Goal: Book appointment/travel/reservation

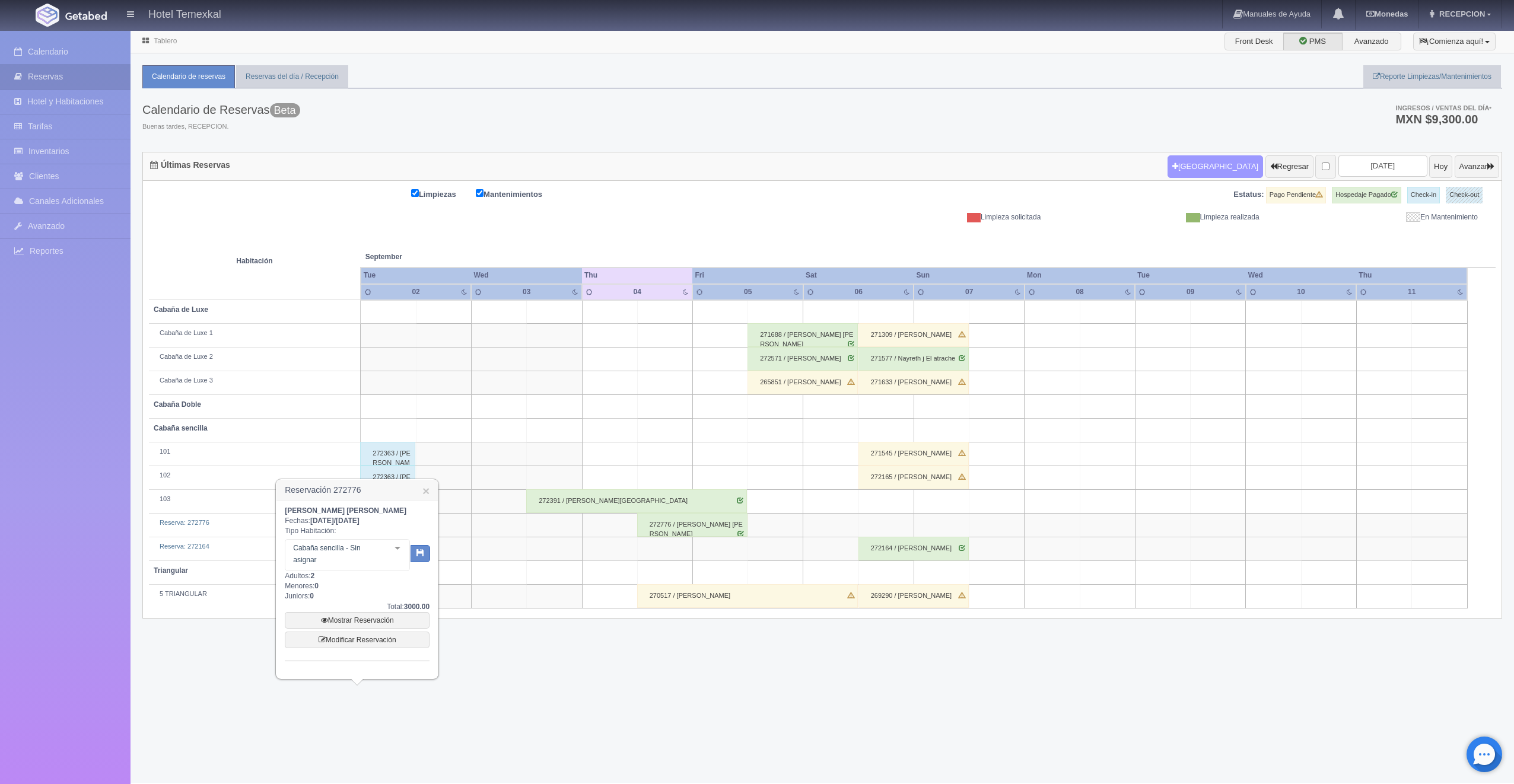
click at [1173, 173] on button "[GEOGRAPHIC_DATA]" at bounding box center [1215, 166] width 96 height 22
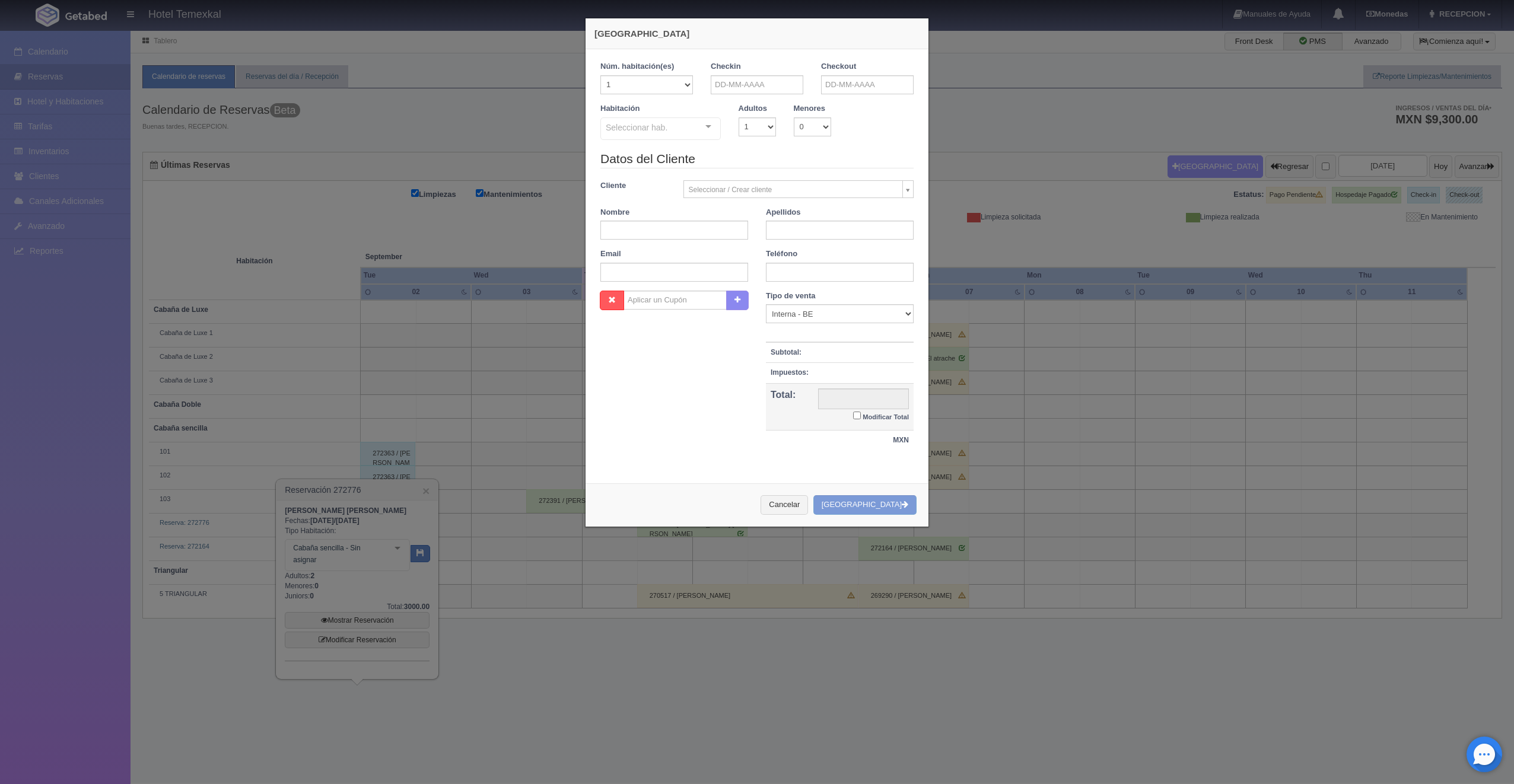
checkbox input "false"
click at [761, 60] on div "Núm. habitación(es) 1 2 3 4 5 6 7 8 9 10 11 12 13 14 15 16 17 18 19 20 Checkin …" at bounding box center [757, 262] width 343 height 425
click at [757, 74] on div "Checkin" at bounding box center [757, 77] width 93 height 33
click at [757, 81] on input "text" at bounding box center [757, 85] width 93 height 19
click at [829, 95] on div "Checkout" at bounding box center [867, 82] width 110 height 42
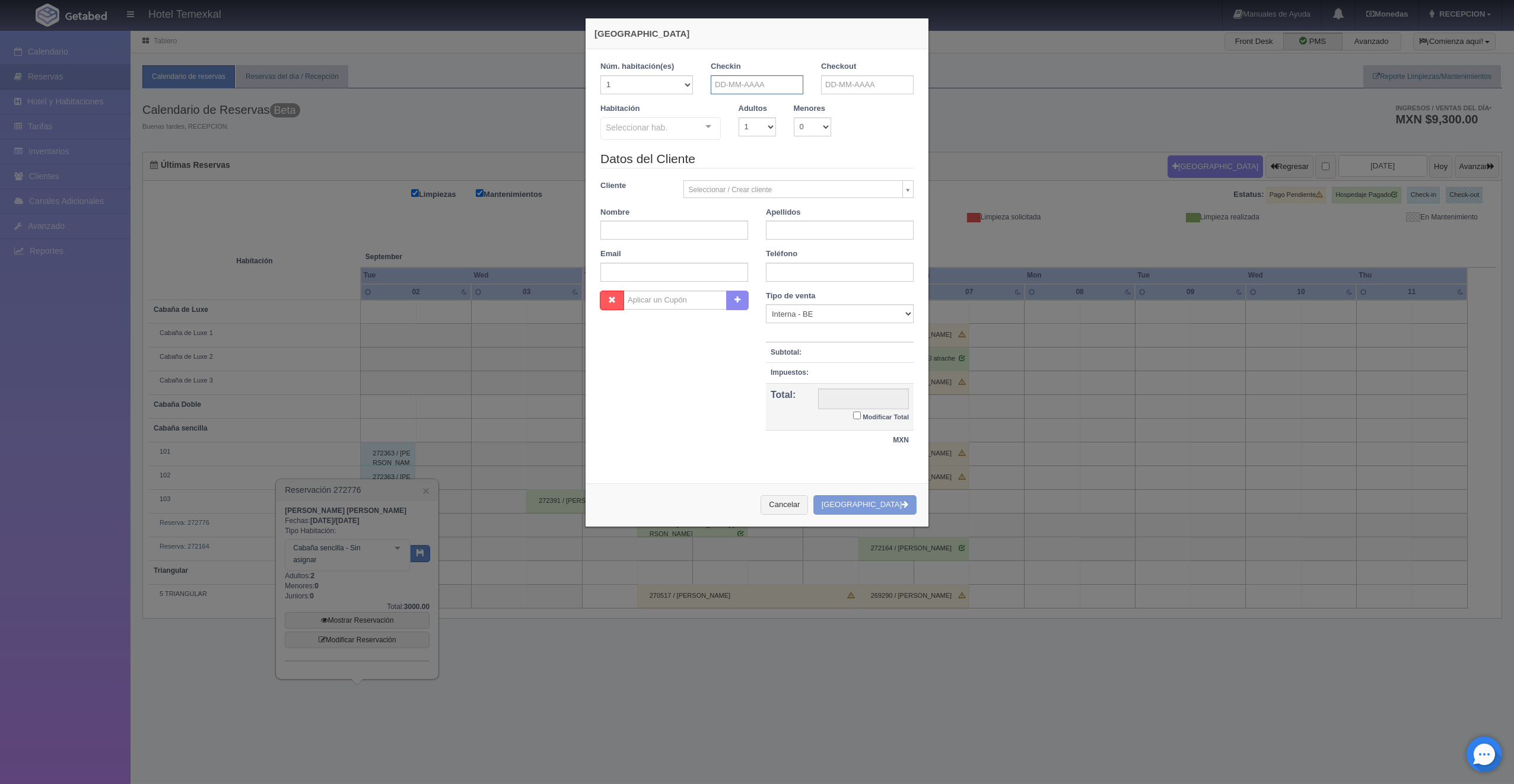
click at [794, 91] on input "text" at bounding box center [757, 85] width 93 height 19
click at [820, 188] on link "27" at bounding box center [816, 194] width 16 height 17
type input "27-09-2025"
checkbox input "false"
click at [840, 83] on input "text" at bounding box center [867, 85] width 93 height 19
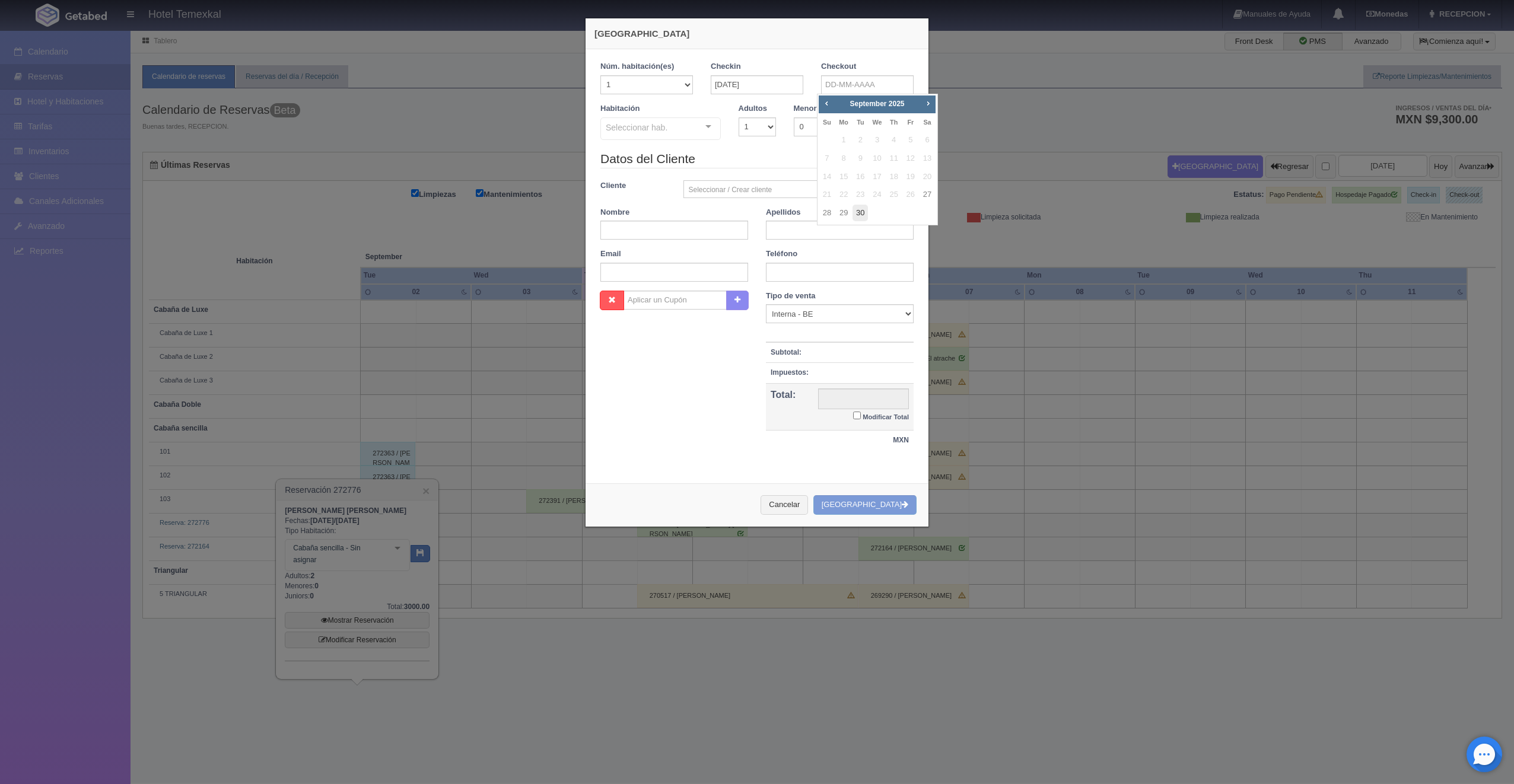
click at [856, 214] on link "30" at bounding box center [860, 213] width 16 height 17
type input "30-09-2025"
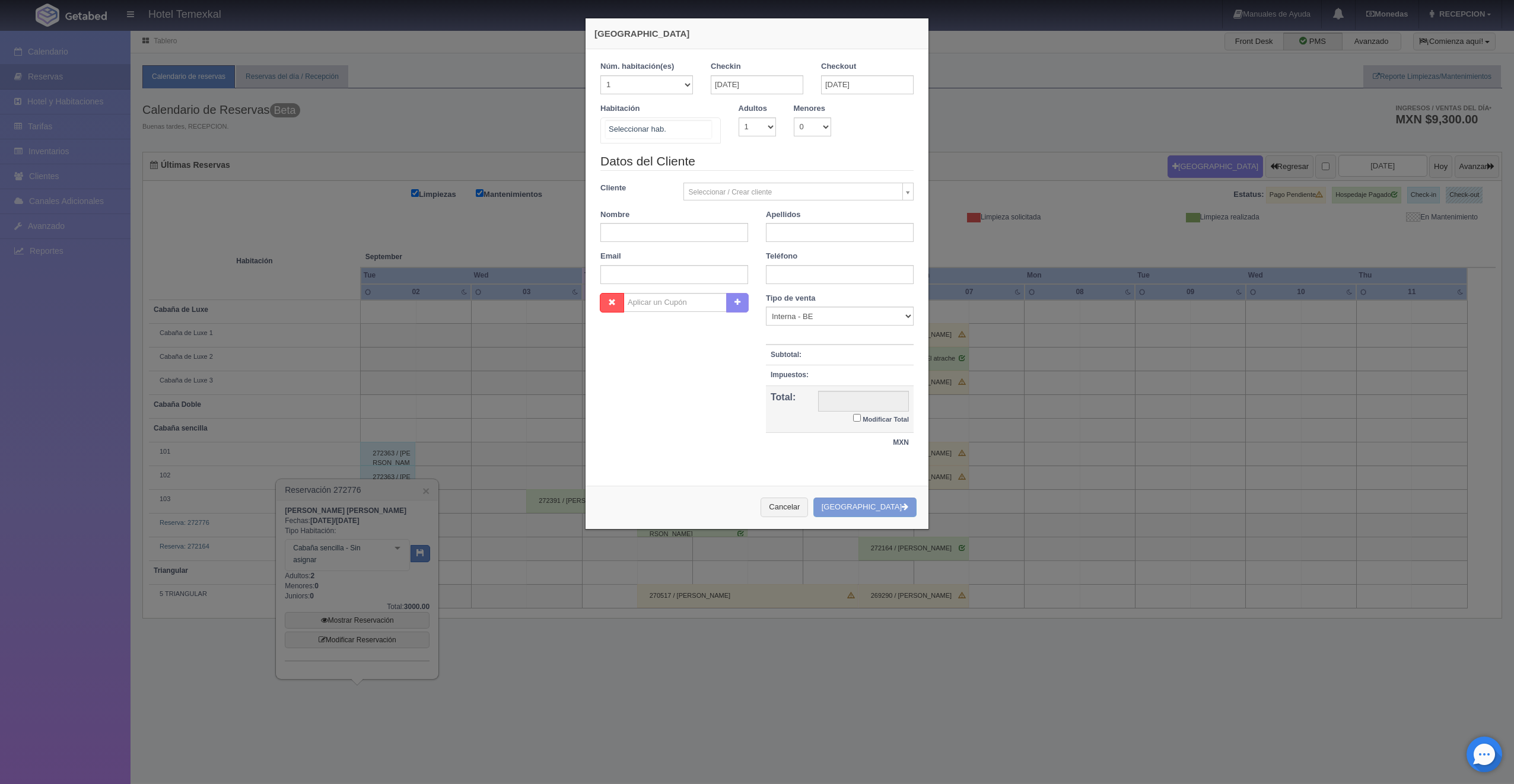
click at [708, 131] on div at bounding box center [708, 127] width 24 height 18
drag, startPoint x: 649, startPoint y: 301, endPoint x: 645, endPoint y: 266, distance: 35.2
click at [649, 301] on span "Cabaña de Luxe 3" at bounding box center [660, 309] width 119 height 24
checkbox input "false"
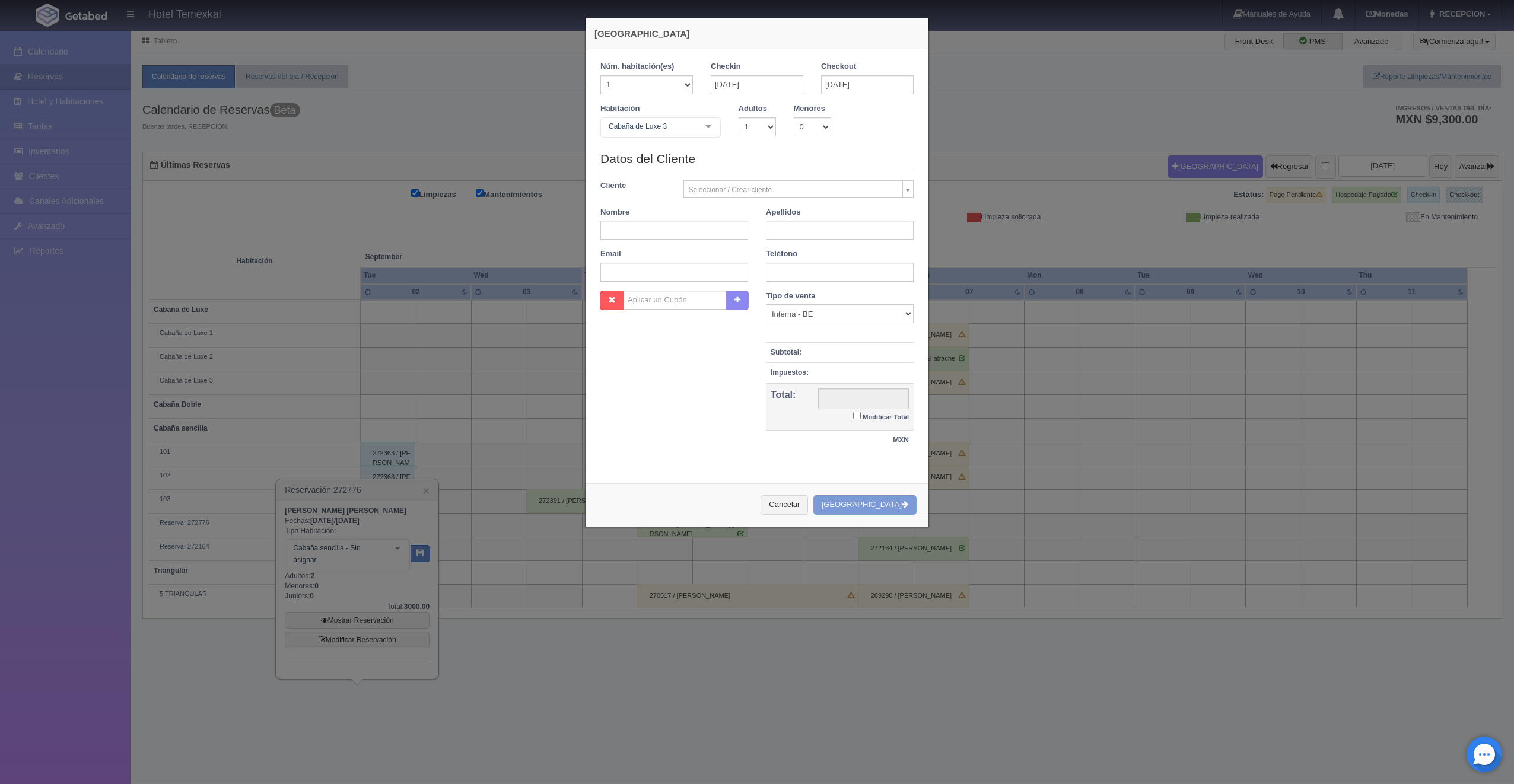
click at [652, 236] on div "Datos del Cliente Cliente Seleccionar / Crear cliente Nuevo Cliente Aaron gil A…" at bounding box center [757, 221] width 331 height 141
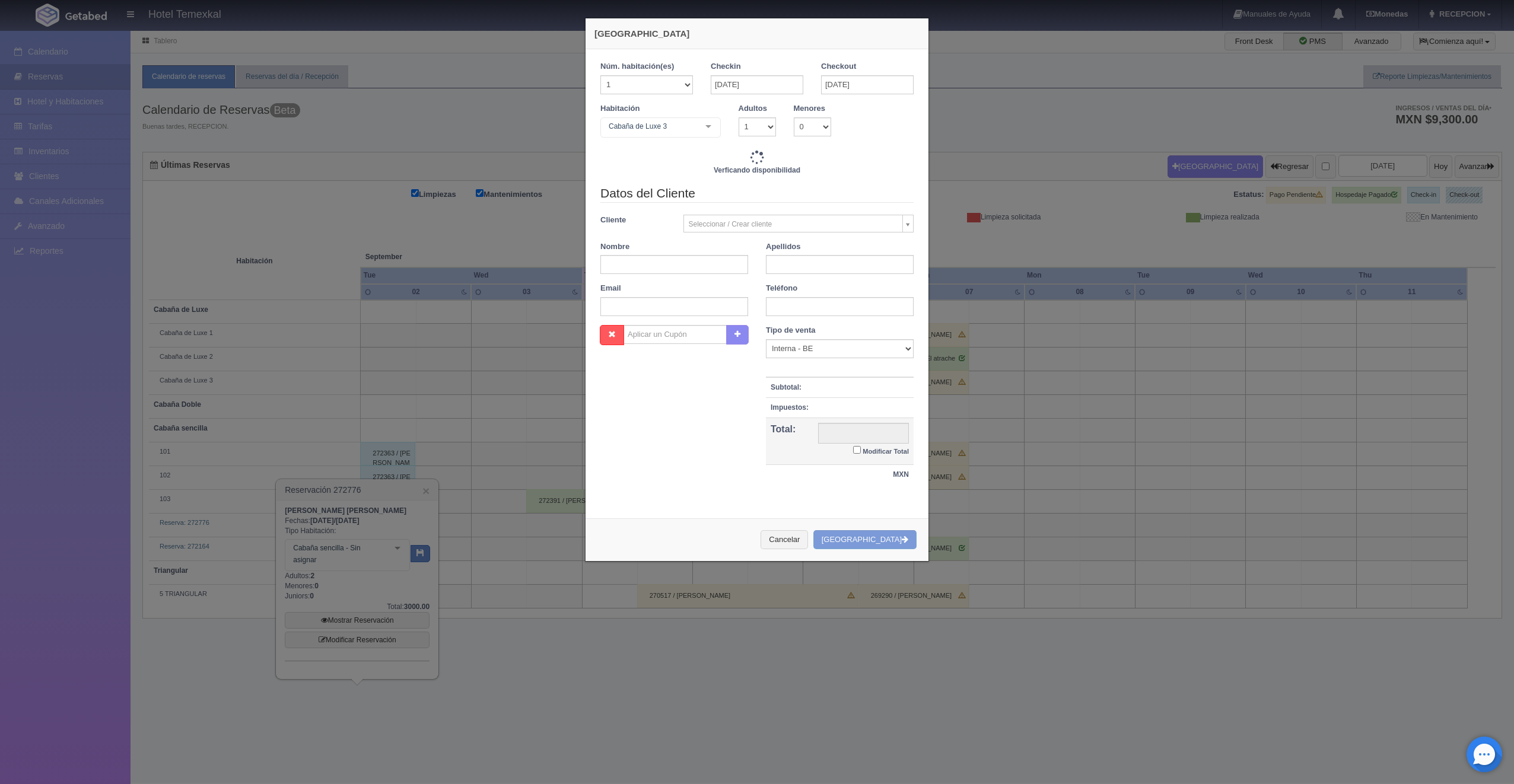
click at [654, 254] on div "Nombre" at bounding box center [674, 257] width 165 height 33
click at [654, 257] on input "text" at bounding box center [674, 265] width 148 height 19
type input "16600.00"
checkbox input "false"
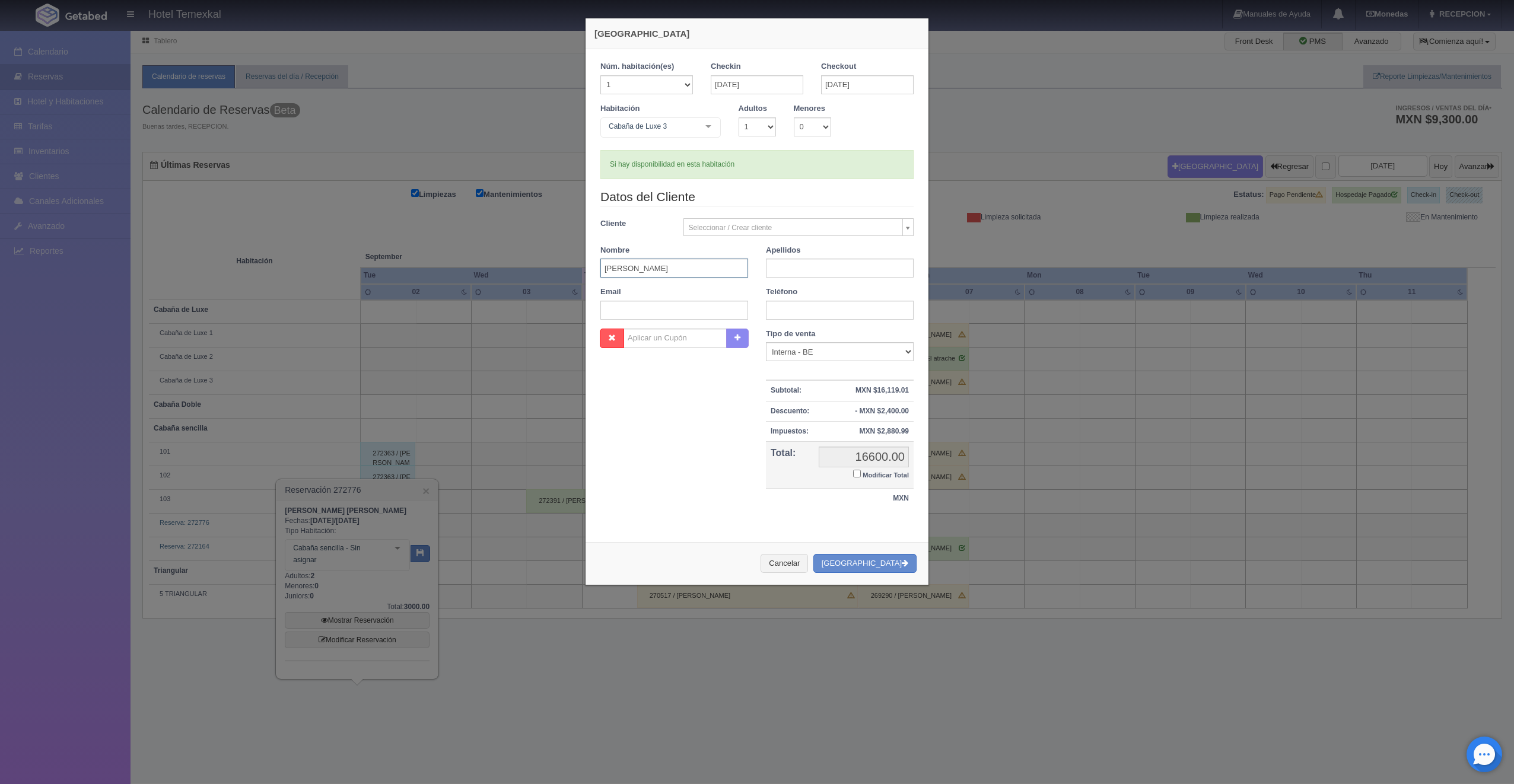
type input "MARCO"
click at [816, 266] on input "text" at bounding box center [840, 268] width 148 height 19
type input "ARREAGA"
click at [854, 470] on input "Modificar Total" at bounding box center [856, 473] width 7 height 7
checkbox input "true"
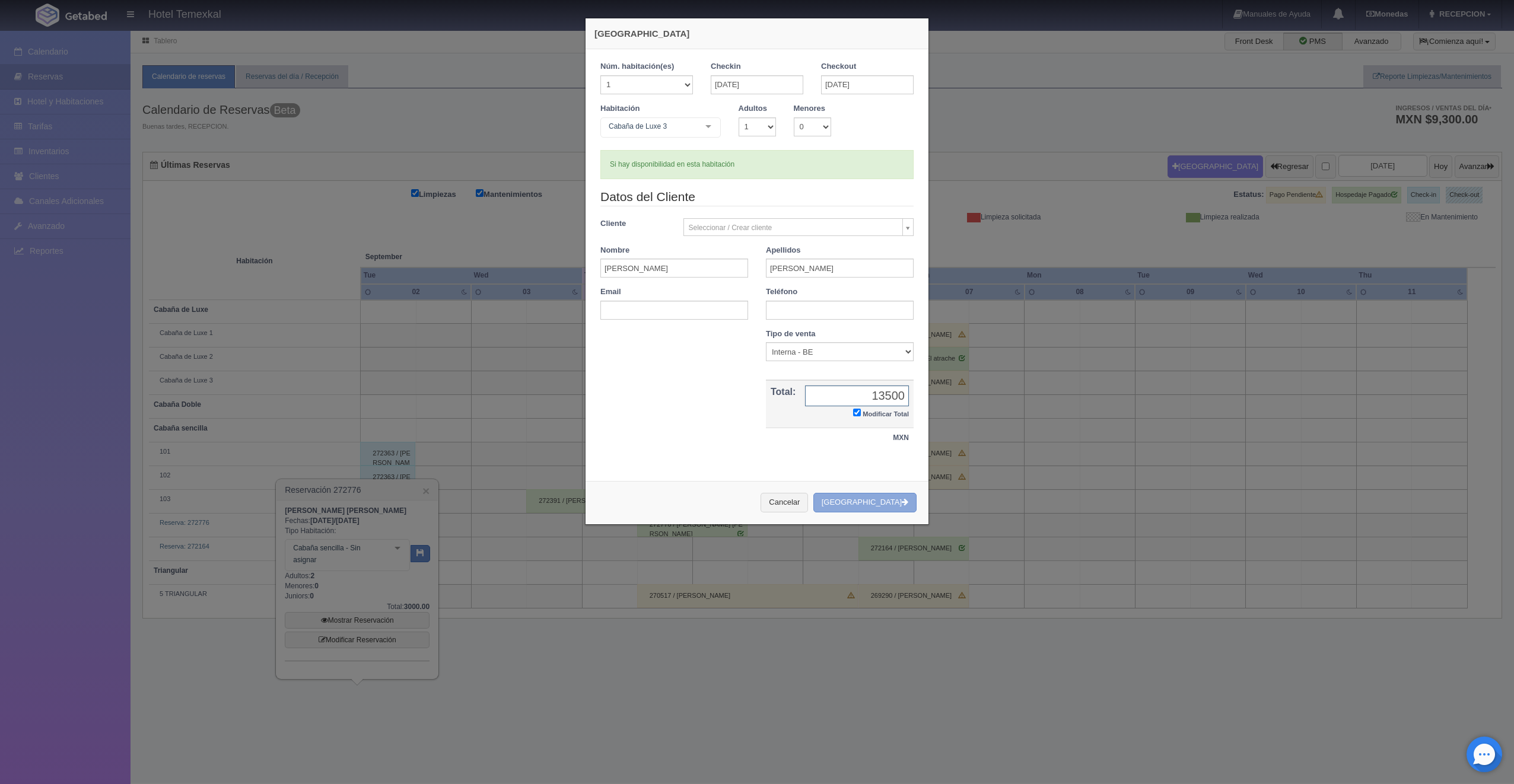
type input "13500"
click at [878, 499] on button "[GEOGRAPHIC_DATA]" at bounding box center [865, 502] width 103 height 20
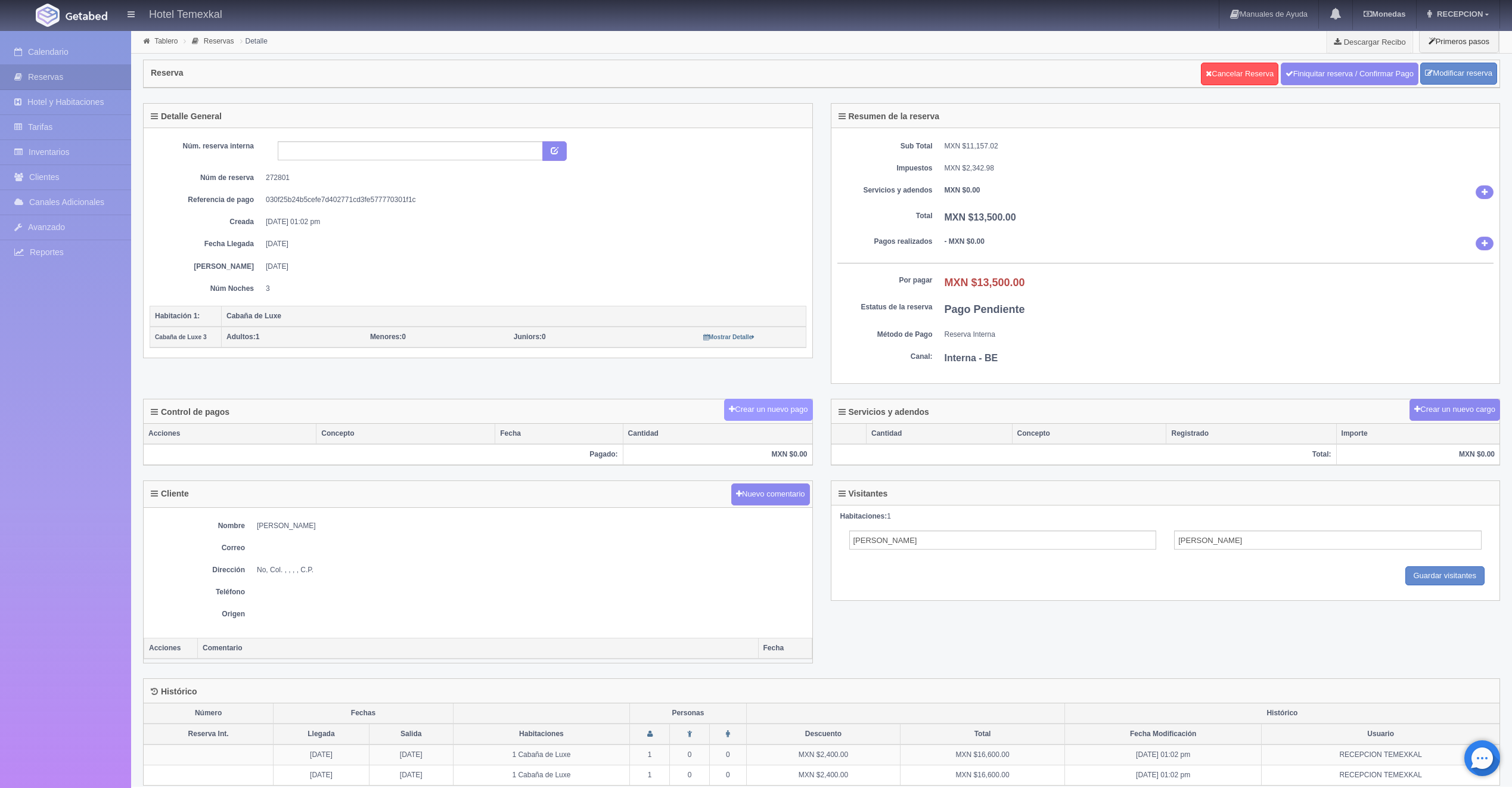
click at [778, 408] on button "Crear un nuevo pago" at bounding box center [768, 410] width 88 height 22
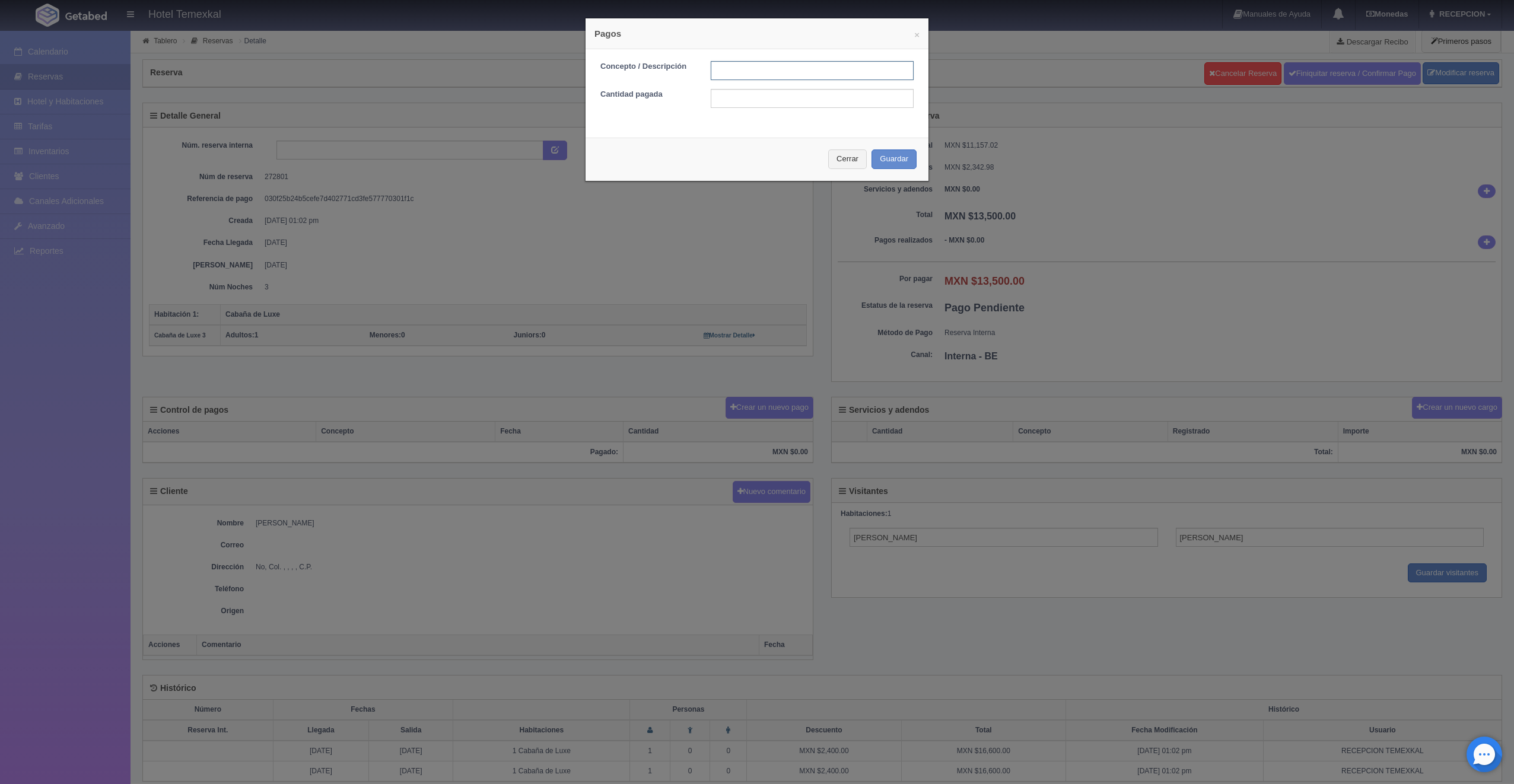
click at [738, 77] on input "text" at bounding box center [812, 70] width 203 height 19
type input "PRIMER ABONO"
click at [734, 101] on input "3150" at bounding box center [812, 98] width 203 height 19
type input "3"
type input "1500"
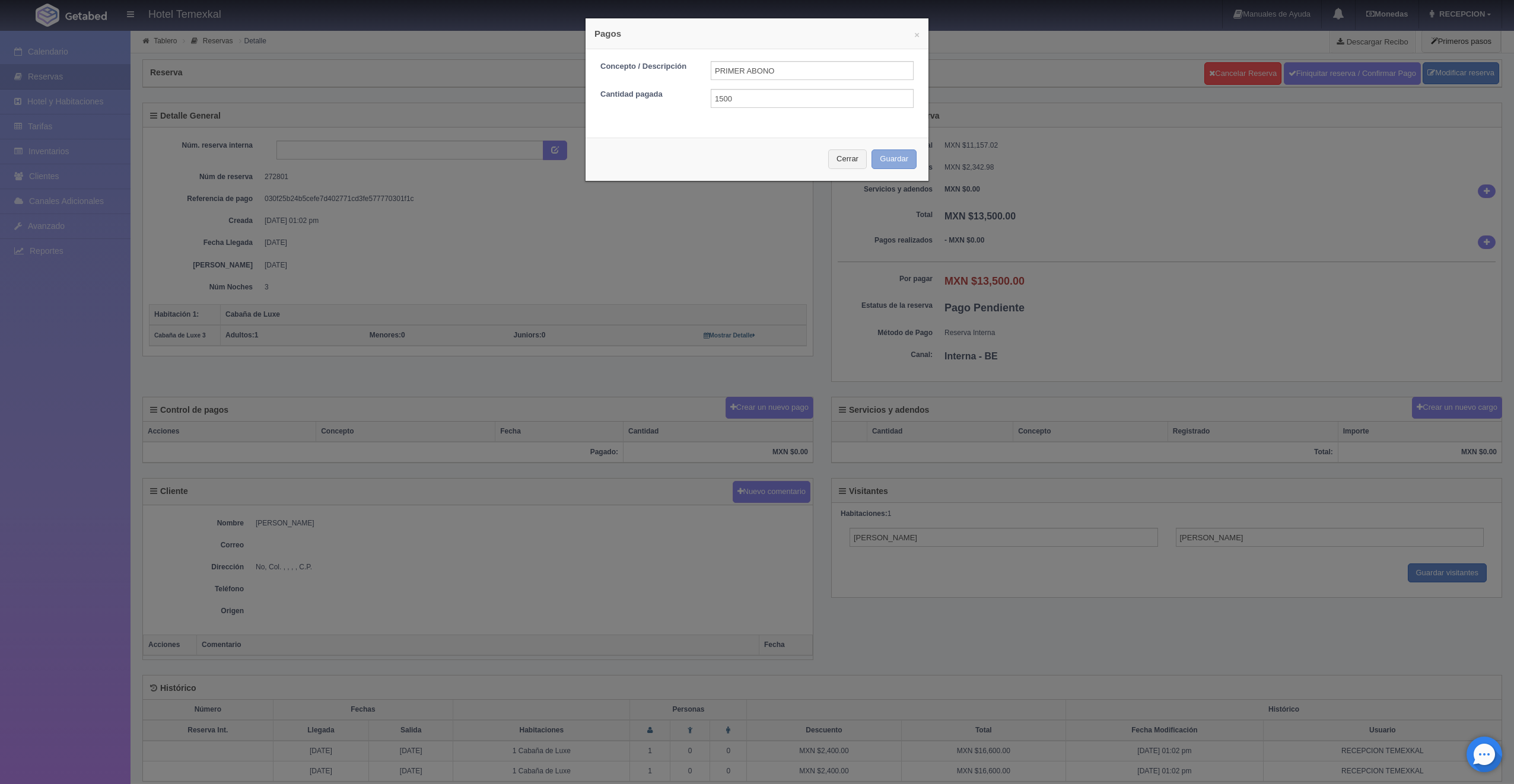
click at [883, 156] on button "Guardar" at bounding box center [893, 159] width 45 height 20
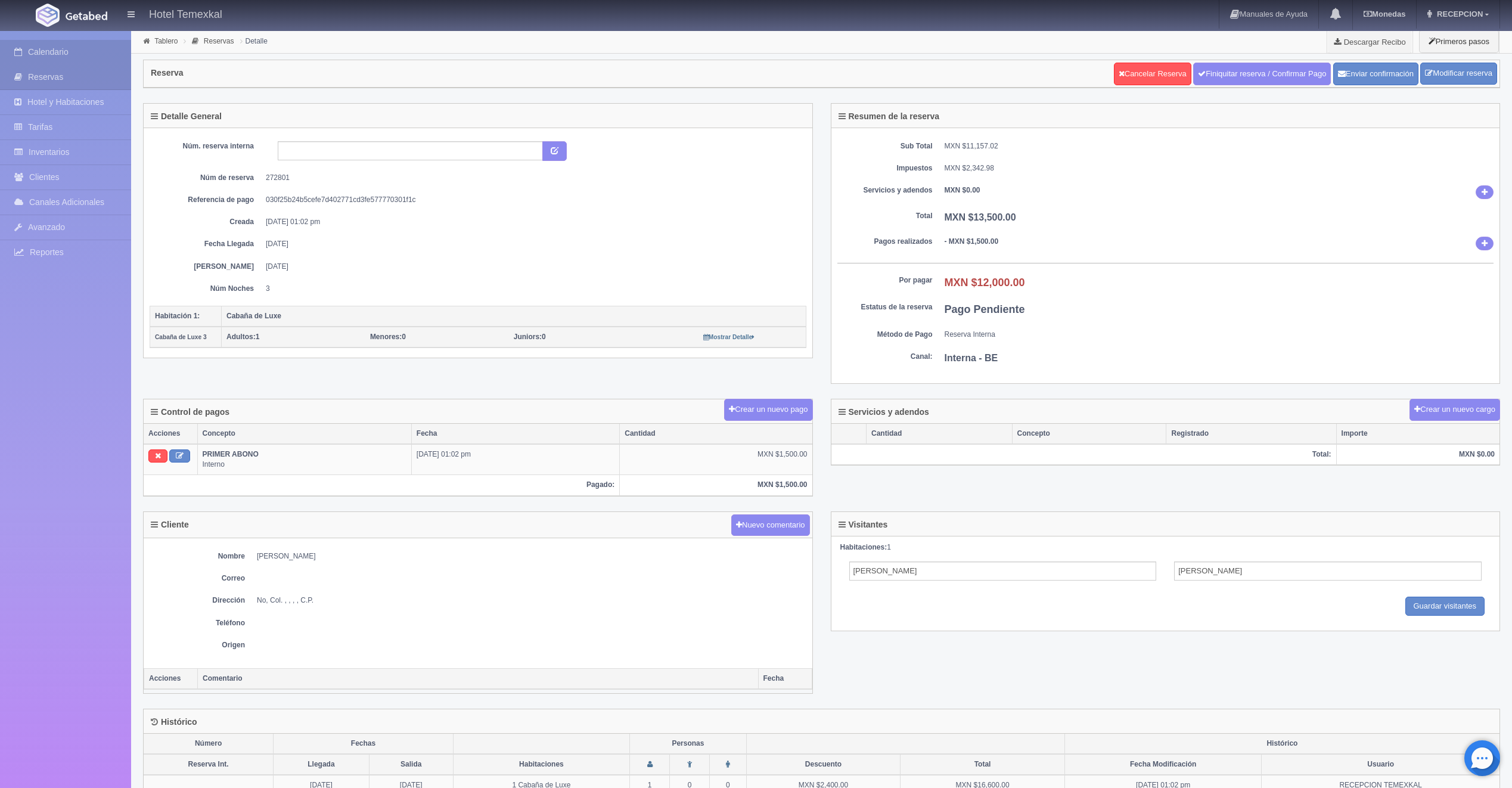
click at [66, 56] on link "Calendario" at bounding box center [65, 52] width 131 height 24
